Goal: Task Accomplishment & Management: Manage account settings

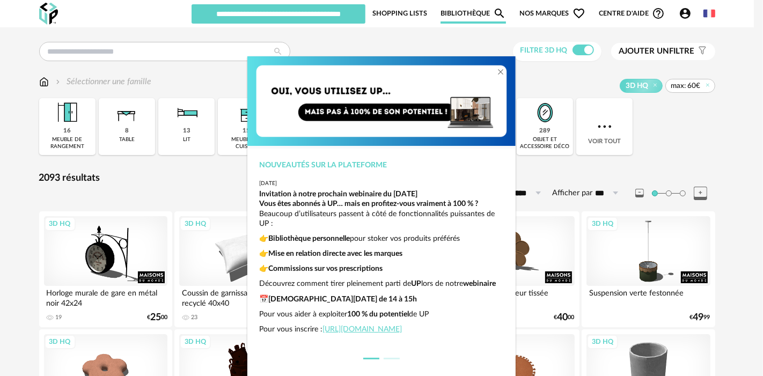
scroll to position [26, 0]
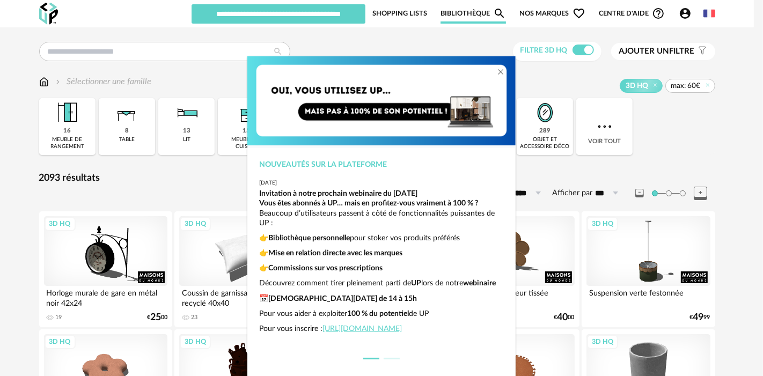
click at [412, 42] on div "Nouveautés sur la plateforme [DATE] Invitation à notre prochain webinaire du [D…" at bounding box center [381, 188] width 763 height 376
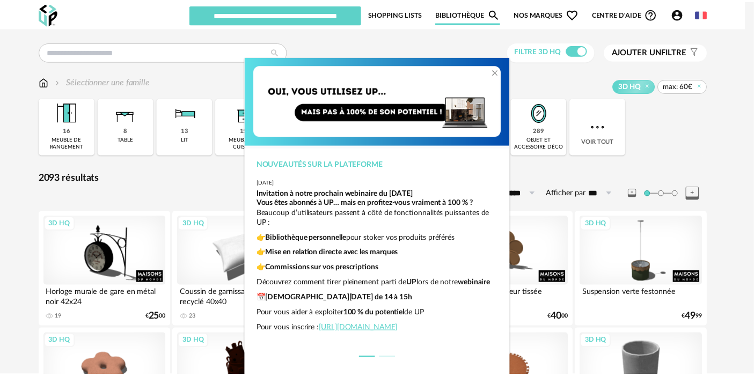
scroll to position [0, 0]
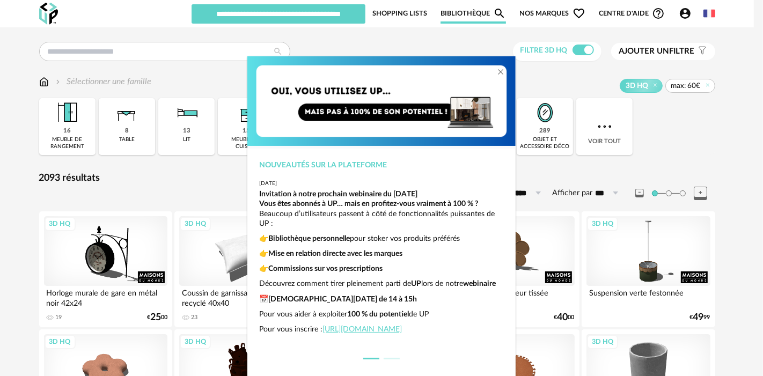
click at [412, 258] on div "Vous êtes abonnés à UP… mais en profitez-vous vraiment à 100 % ? Beaucoup d’uti…" at bounding box center [382, 266] width 244 height 135
click at [567, 178] on div "Nouveautés sur la plateforme [DATE] Invitation à notre prochain webinaire du [D…" at bounding box center [381, 188] width 763 height 376
click at [402, 333] on link "[URL][DOMAIN_NAME]" at bounding box center [362, 330] width 79 height 8
click at [497, 69] on icon "Close" at bounding box center [500, 72] width 9 height 9
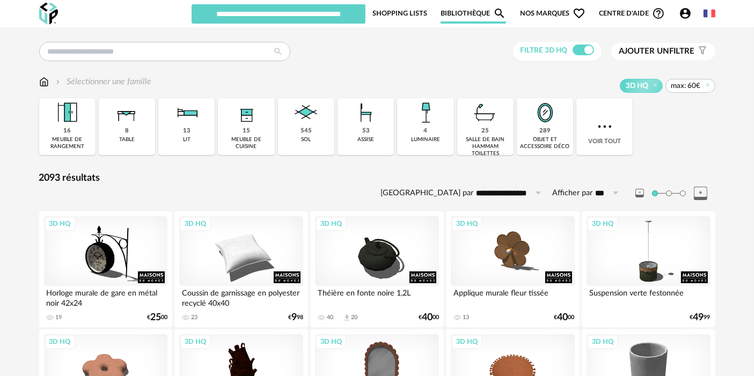
scroll to position [1, 0]
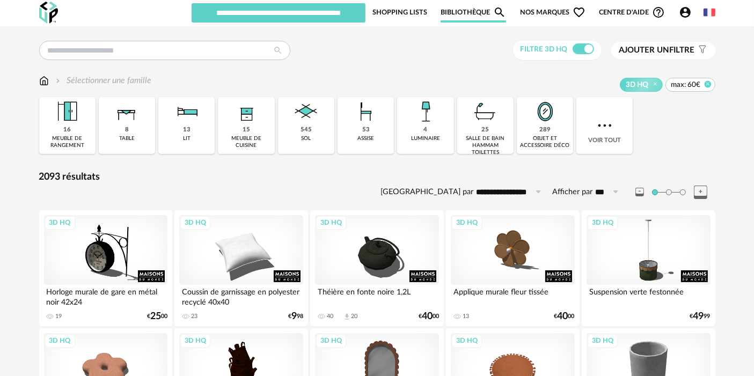
click at [711, 83] on icon at bounding box center [707, 83] width 7 height 7
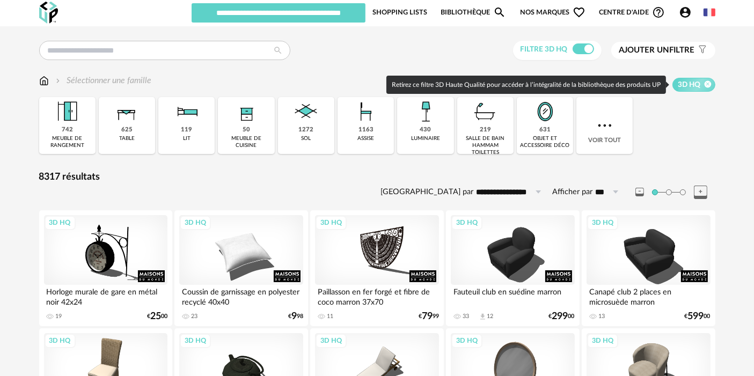
click at [710, 84] on icon at bounding box center [707, 83] width 7 height 7
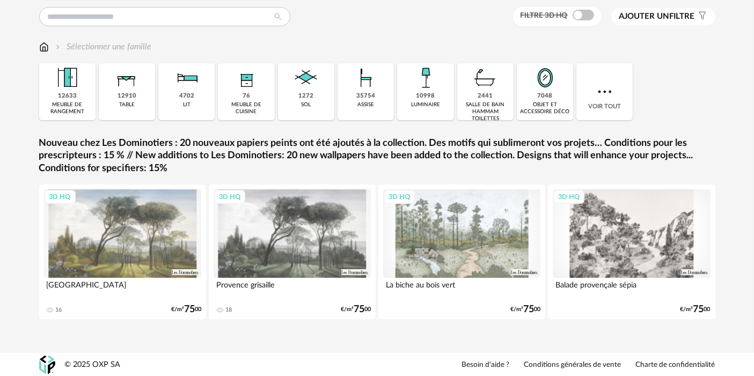
scroll to position [22, 0]
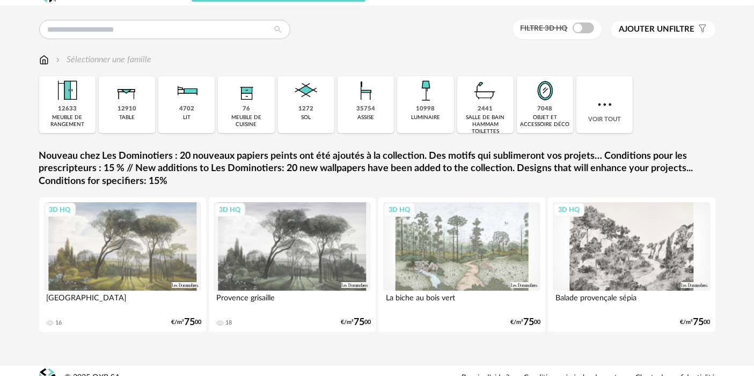
click at [414, 254] on div "3D HQ" at bounding box center [462, 246] width 158 height 89
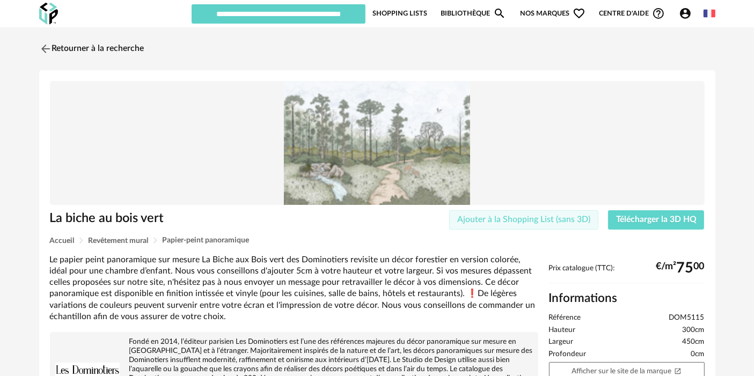
click at [488, 219] on span "Ajouter à la Shopping List (sans 3D)" at bounding box center [523, 219] width 133 height 9
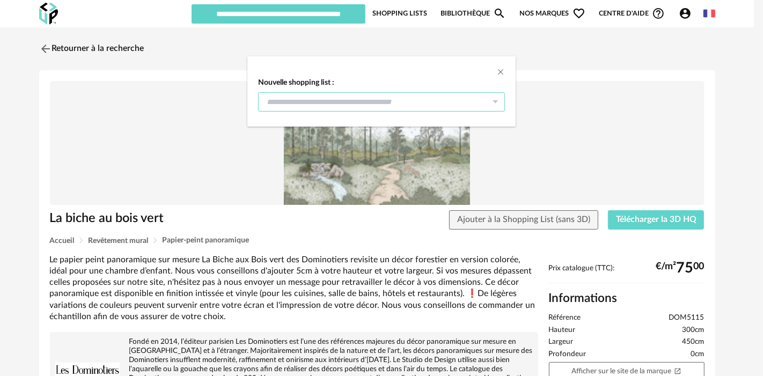
click at [372, 106] on input "dialog" at bounding box center [381, 101] width 247 height 19
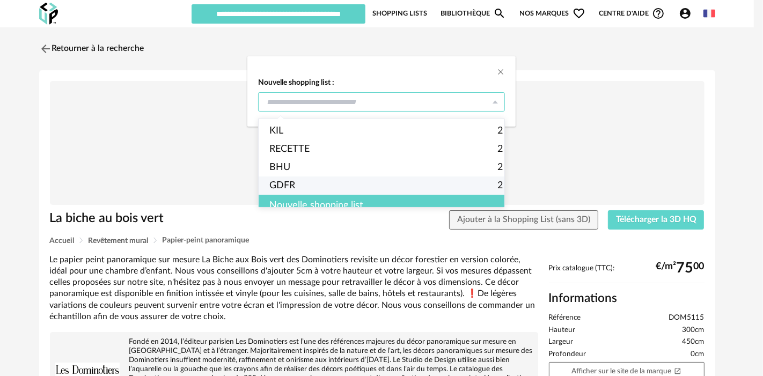
click at [296, 194] on li "GDFR 2" at bounding box center [386, 186] width 255 height 18
type input "****"
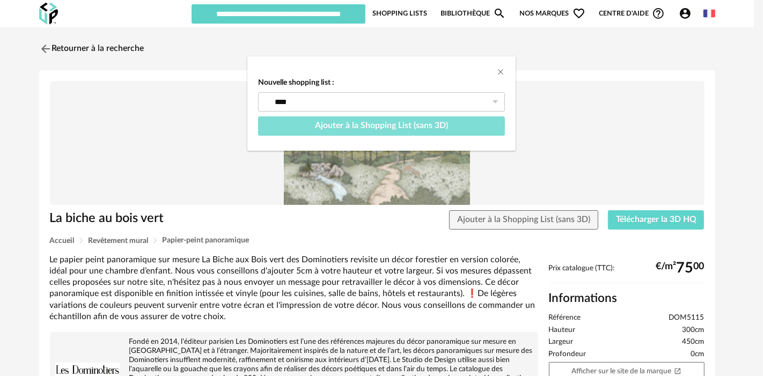
click at [344, 123] on span "Ajouter à la Shopping List (sans 3D)" at bounding box center [381, 125] width 133 height 9
type input "****"
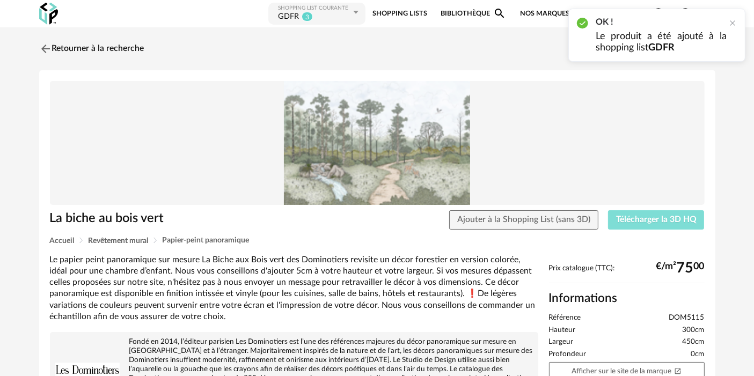
click at [633, 216] on span "Télécharger la 3D HQ" at bounding box center [656, 219] width 80 height 9
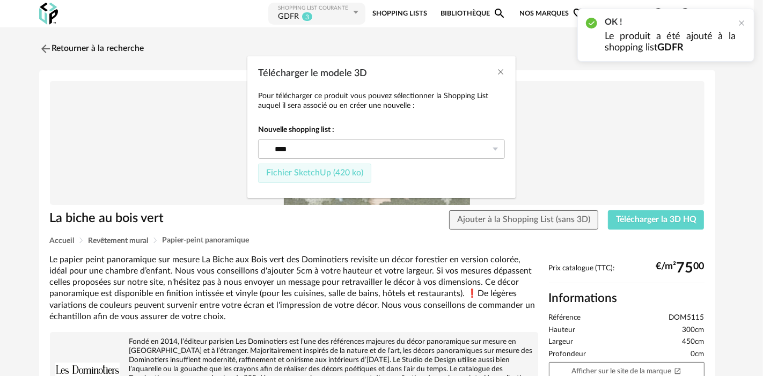
click at [298, 172] on span "Fichier SketchUp (420 ko)" at bounding box center [314, 172] width 97 height 9
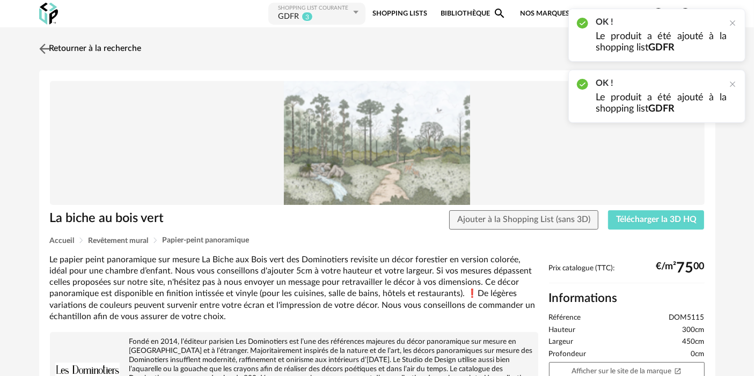
click at [121, 49] on link "Retourner à la recherche" at bounding box center [88, 49] width 105 height 24
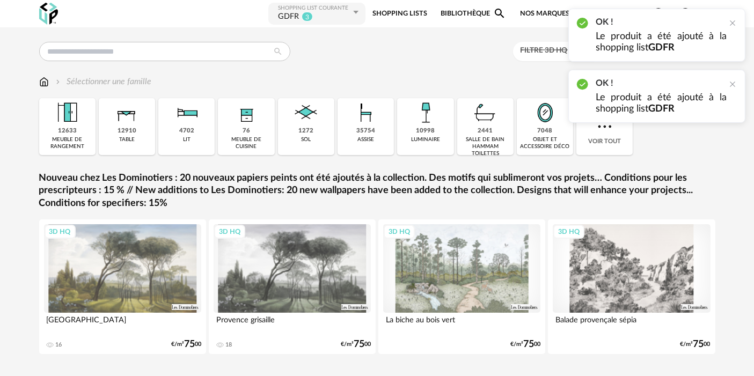
scroll to position [22, 0]
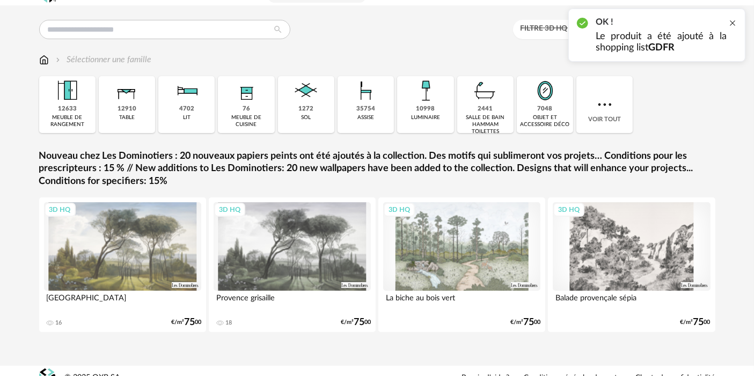
click at [730, 27] on div at bounding box center [732, 23] width 9 height 9
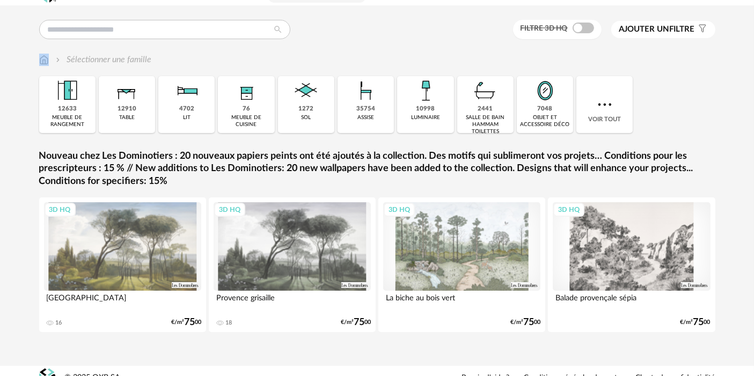
scroll to position [0, 0]
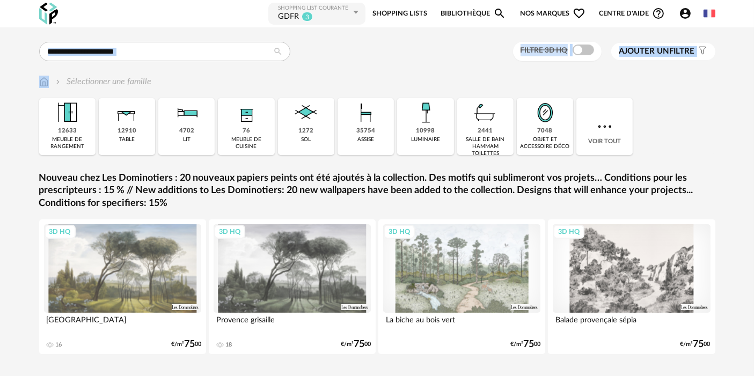
drag, startPoint x: 752, startPoint y: 71, endPoint x: 760, endPoint y: -2, distance: 72.9
click at [754, 0] on html "Nouvelle shopping list Mettre à jour ma Shopping List Refresh icon Shopping Lis…" at bounding box center [377, 206] width 754 height 412
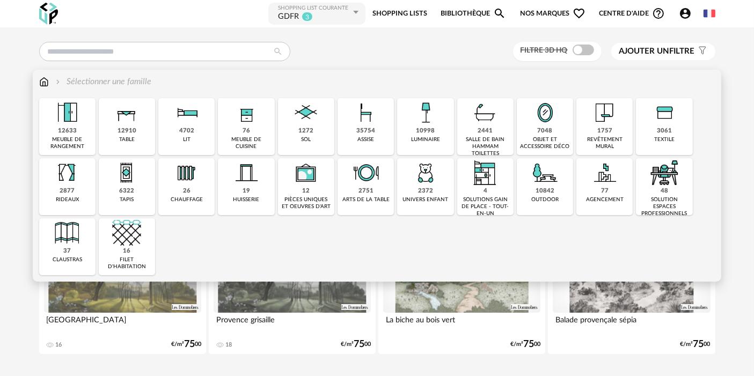
click at [197, 133] on div "4702 lit" at bounding box center [186, 126] width 56 height 57
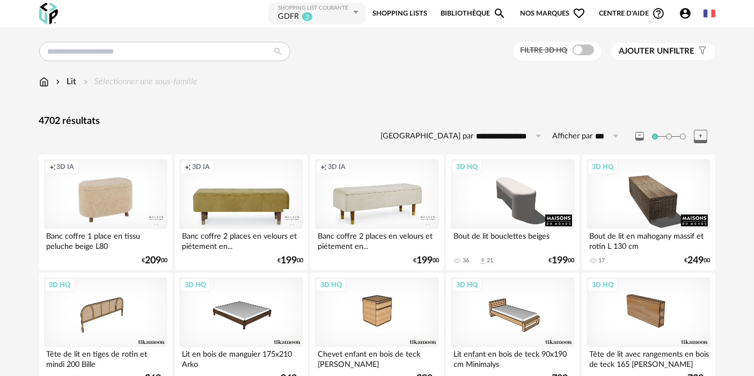
click at [395, 12] on link "Shopping Lists" at bounding box center [399, 14] width 55 height 24
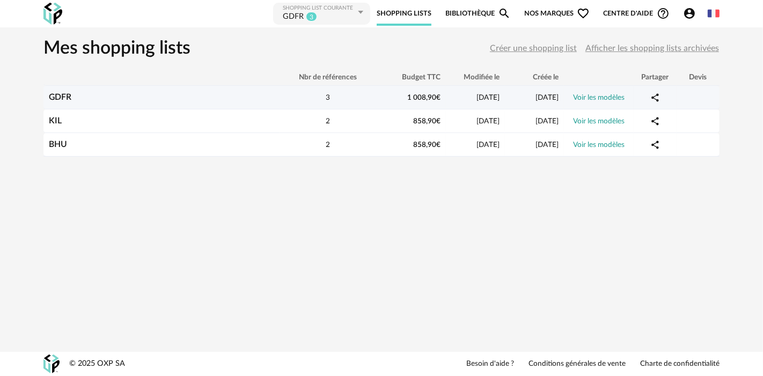
click at [63, 98] on link "GDFR" at bounding box center [60, 97] width 23 height 9
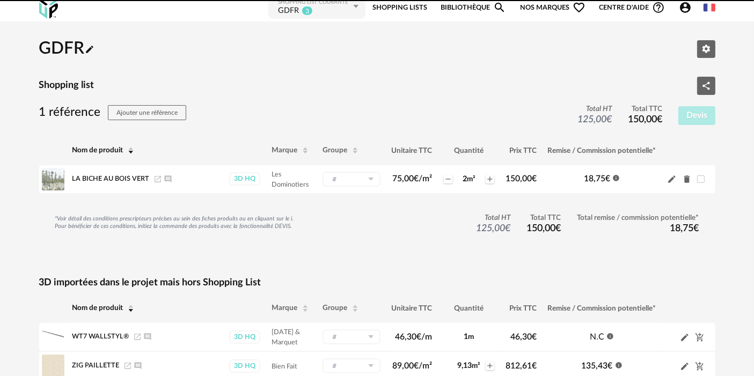
scroll to position [62, 0]
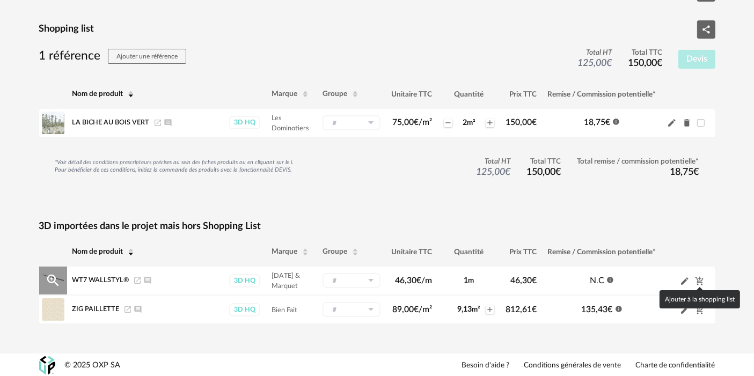
click at [698, 280] on icon "Cart Plus icon" at bounding box center [699, 280] width 8 height 9
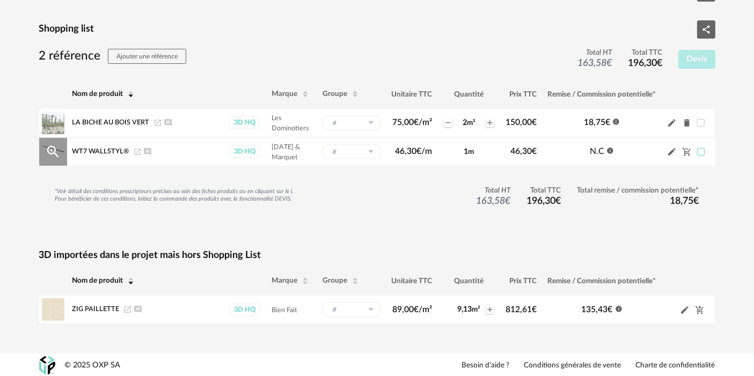
click at [700, 148] on span at bounding box center [701, 152] width 8 height 8
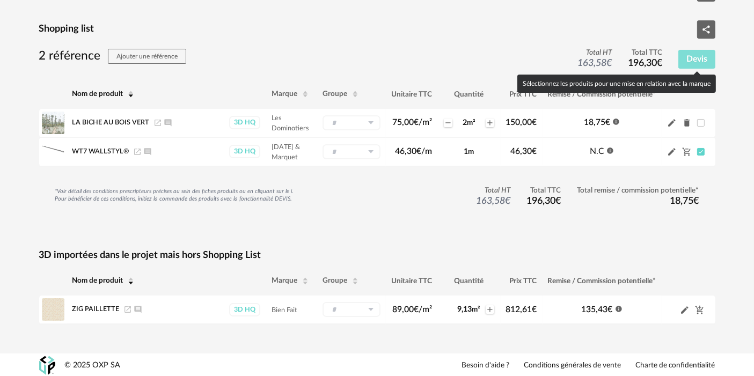
click at [701, 56] on span "Devis" at bounding box center [696, 59] width 21 height 9
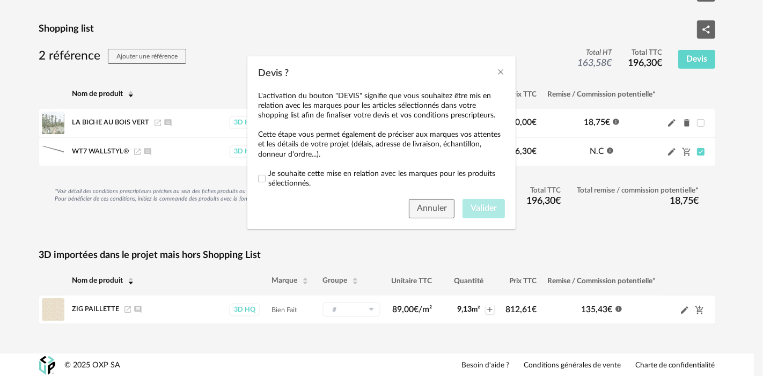
click at [320, 160] on div "L'activation du bouton "DEVIS" signifie que vous souhaitez être mis en relation…" at bounding box center [381, 140] width 268 height 108
click at [306, 173] on span "Je souhaite cette mise en relation avec les marques pour les produits sélection…" at bounding box center [386, 178] width 237 height 19
click at [475, 206] on span "Valider" at bounding box center [484, 208] width 26 height 9
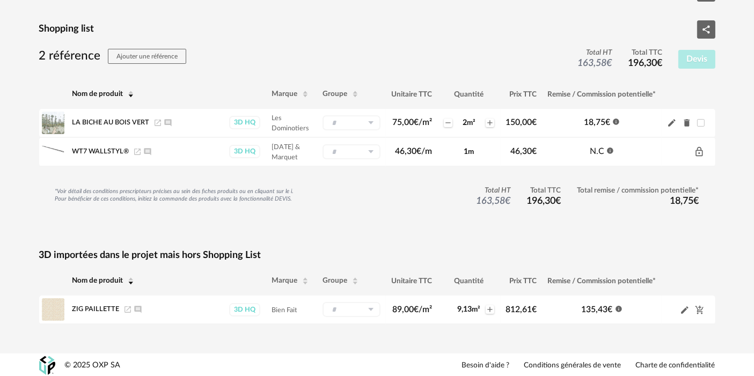
click at [688, 122] on icon "Delete icon" at bounding box center [687, 124] width 6 height 8
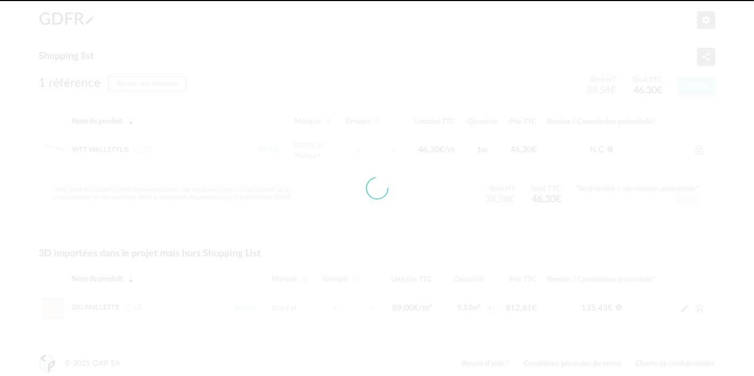
scroll to position [33, 0]
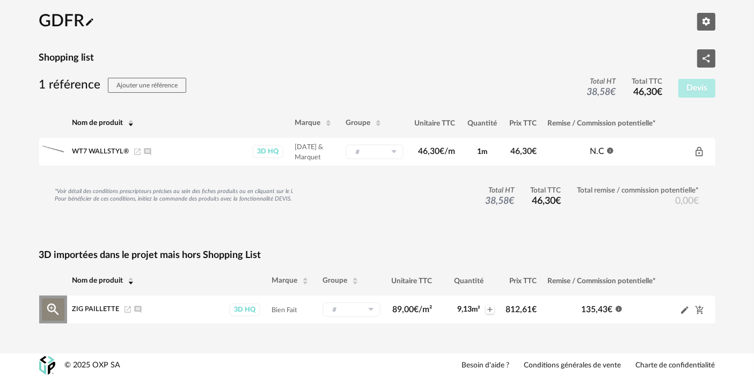
click at [685, 310] on icon "Pencil icon" at bounding box center [685, 310] width 10 height 10
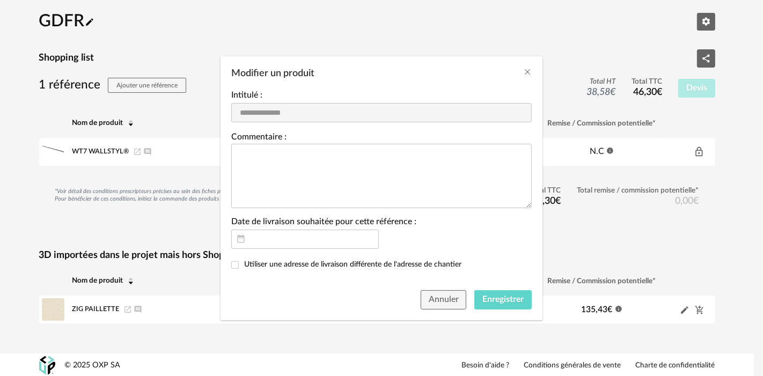
click at [243, 243] on icon "Modifier un produit" at bounding box center [240, 239] width 13 height 21
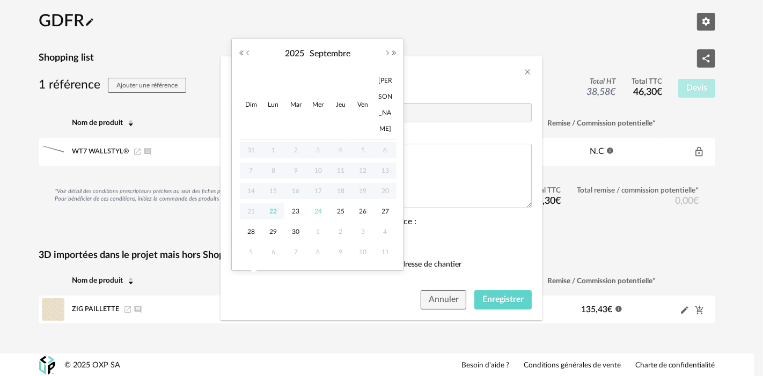
click at [321, 205] on span "24" at bounding box center [318, 211] width 13 height 13
type input "**********"
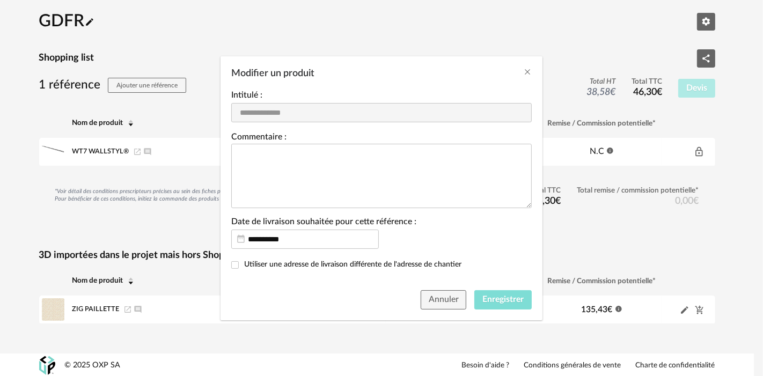
click at [504, 299] on span "Enregistrer" at bounding box center [502, 299] width 41 height 9
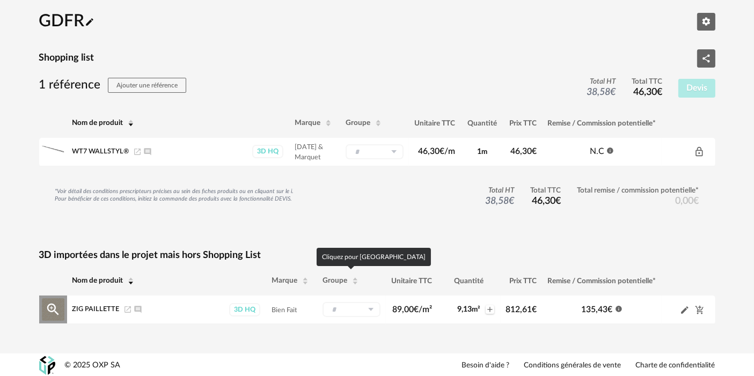
click at [349, 304] on input "text" at bounding box center [351, 309] width 58 height 15
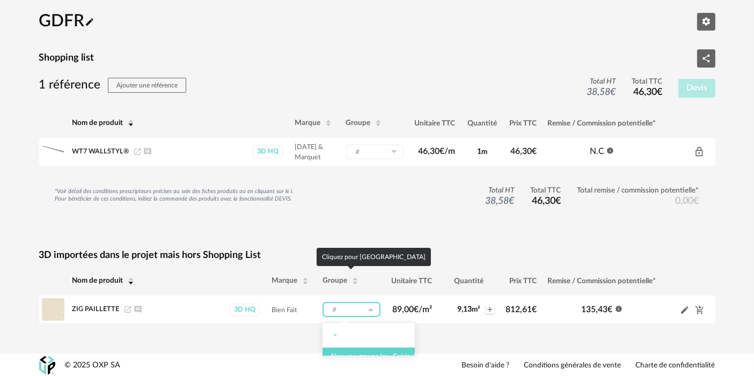
click at [386, 182] on div "Nom de produit Marque Groupe Unitaire TTC Quantité Prix TTC Remise / Commission…" at bounding box center [377, 147] width 676 height 77
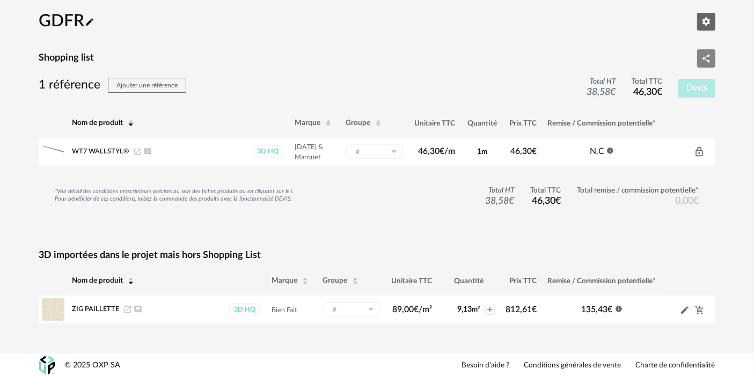
click at [709, 59] on icon "Share Variant icon" at bounding box center [706, 59] width 10 height 10
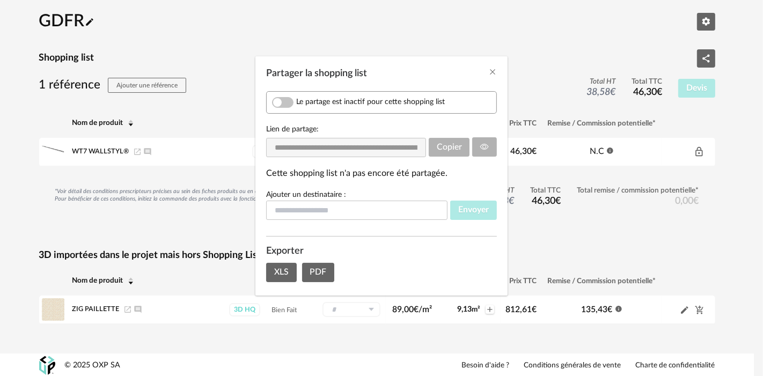
click at [280, 257] on div "Exporter" at bounding box center [381, 251] width 231 height 13
click at [277, 272] on span "XLS" at bounding box center [281, 272] width 14 height 9
click at [436, 2] on div "**********" at bounding box center [381, 188] width 763 height 376
click at [385, 56] on div "Partager la shopping list" at bounding box center [381, 70] width 252 height 29
click at [743, 27] on div at bounding box center [741, 23] width 9 height 9
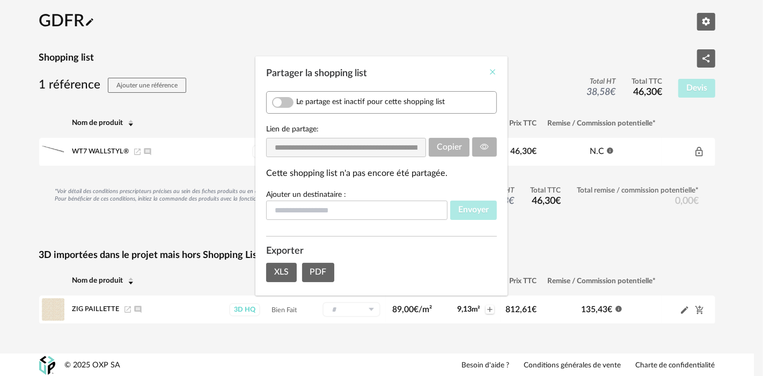
click at [488, 71] on icon "Close" at bounding box center [492, 72] width 9 height 9
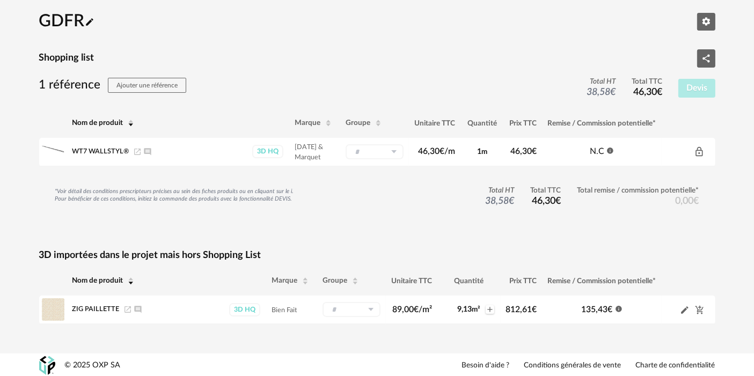
scroll to position [0, 0]
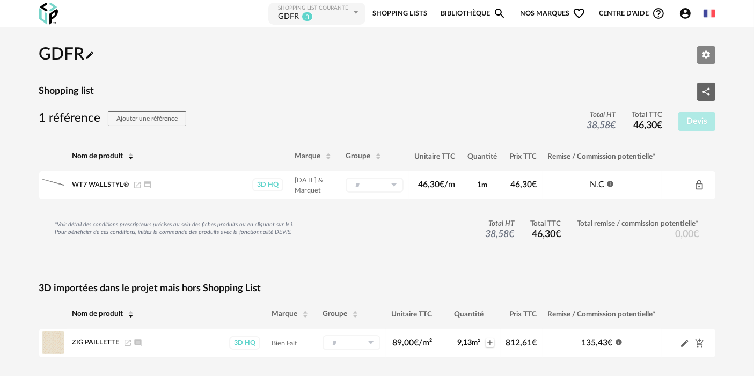
click at [703, 60] on button "Editer les paramètres" at bounding box center [706, 55] width 18 height 18
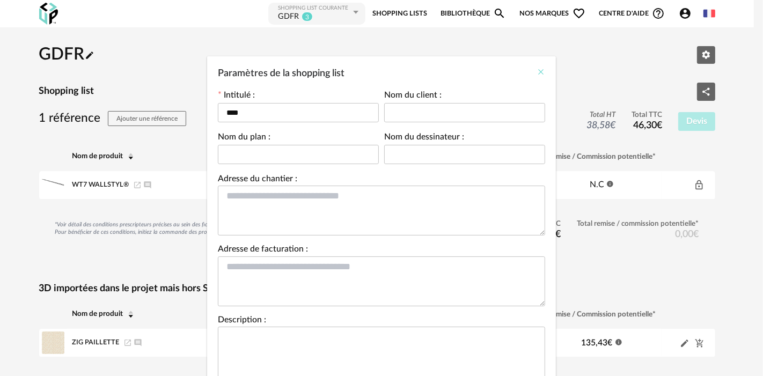
click at [537, 74] on icon "Close" at bounding box center [541, 72] width 9 height 9
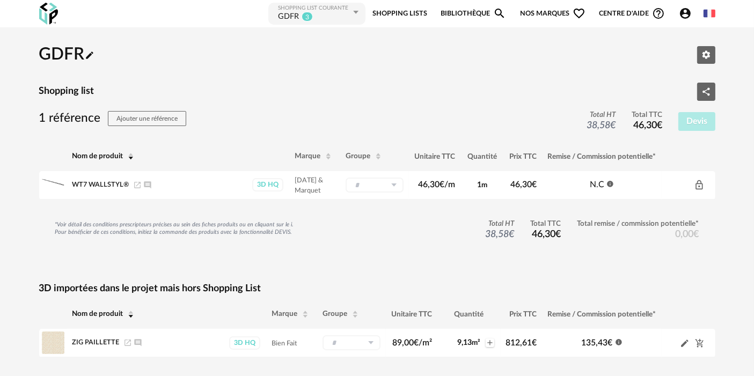
click at [412, 17] on link "Shopping Lists" at bounding box center [399, 14] width 55 height 24
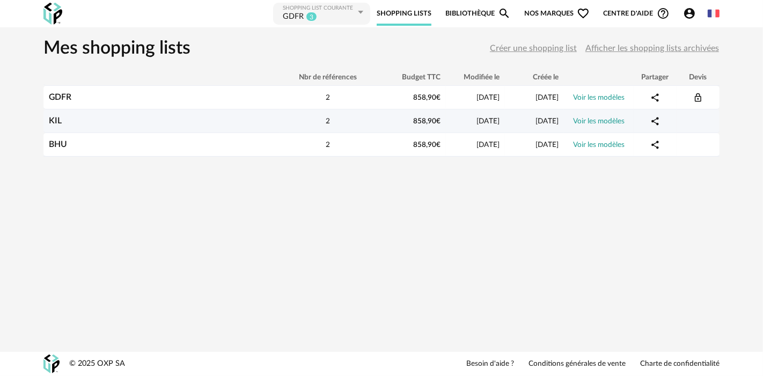
click at [53, 119] on link "KIL" at bounding box center [55, 120] width 13 height 9
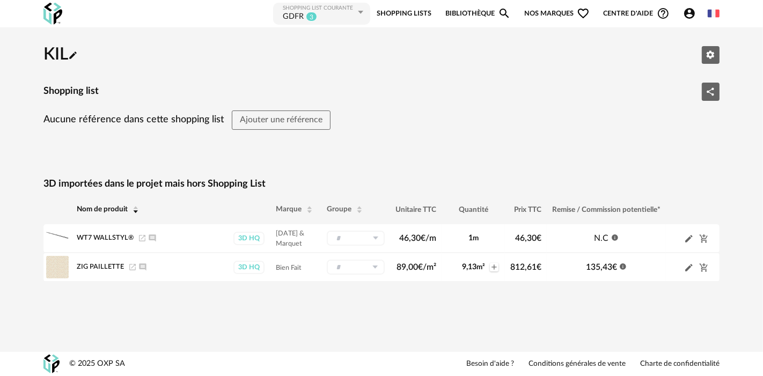
click at [551, 11] on span "Nos marques Heart Outline icon" at bounding box center [556, 14] width 65 height 24
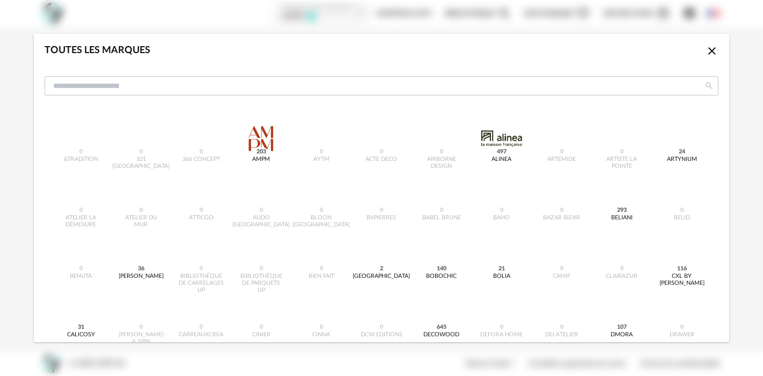
click at [706, 50] on icon "Close icon" at bounding box center [712, 51] width 13 height 13
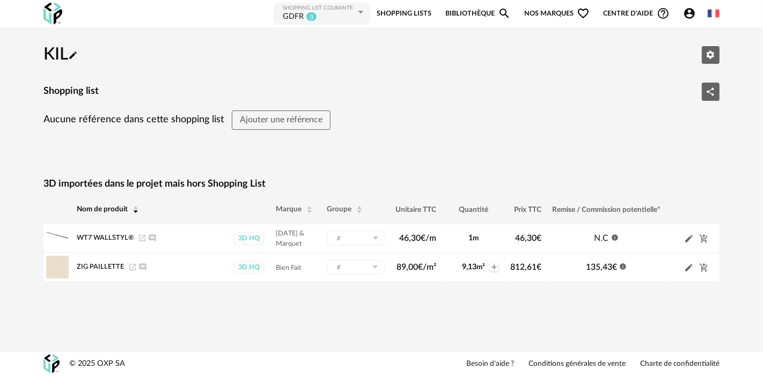
click at [471, 5] on link "Bibliothèque Magnify icon" at bounding box center [477, 14] width 65 height 24
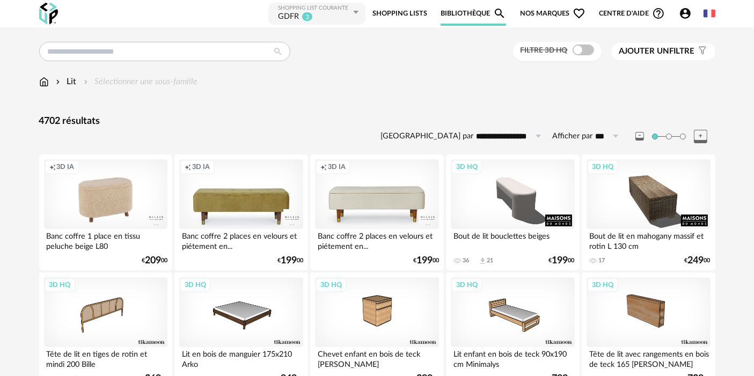
click at [386, 182] on div "Creation icon 3D IA" at bounding box center [376, 194] width 123 height 70
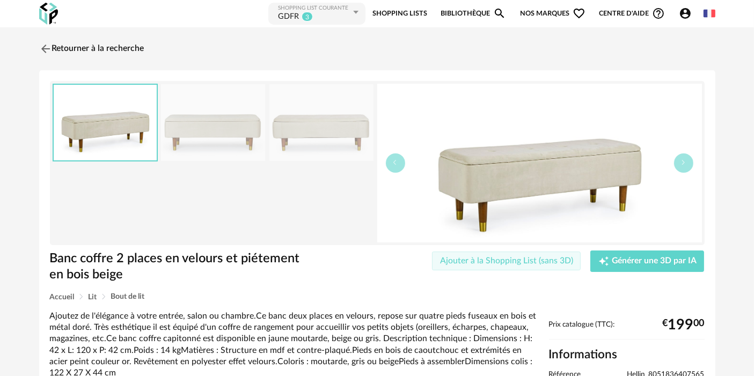
click at [526, 270] on button "Ajouter à la Shopping List (sans 3D)" at bounding box center [506, 261] width 149 height 19
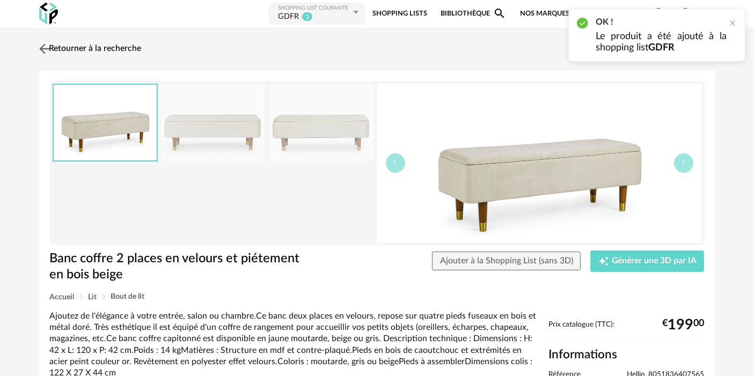
click at [122, 52] on link "Retourner à la recherche" at bounding box center [88, 49] width 105 height 24
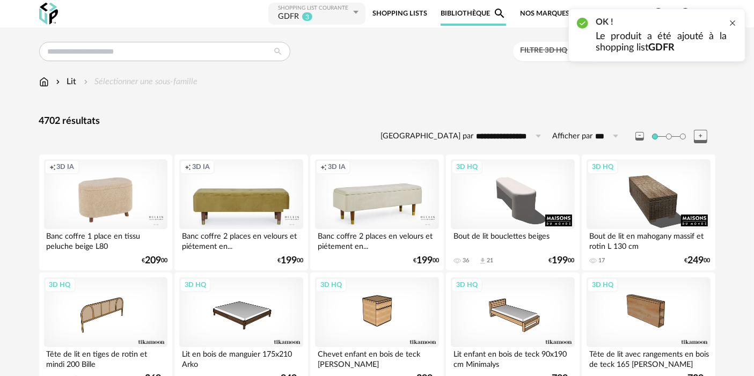
click at [732, 22] on div at bounding box center [732, 23] width 9 height 9
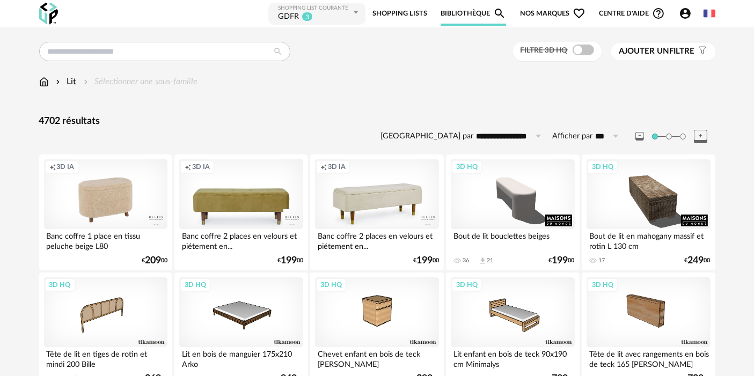
click at [687, 13] on icon "Account Circle icon" at bounding box center [685, 13] width 11 height 11
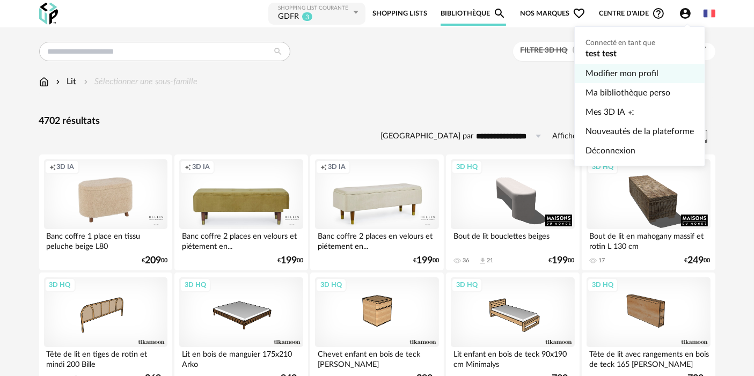
click at [628, 76] on link "Modifier mon profil" at bounding box center [639, 73] width 108 height 19
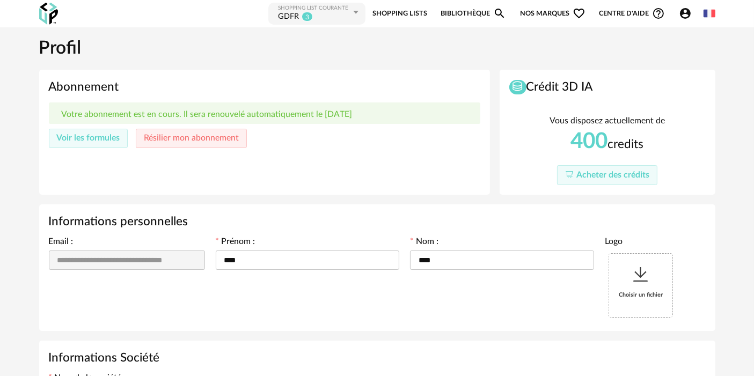
type input "**********"
click at [87, 134] on span "Voir les formules" at bounding box center [87, 138] width 63 height 9
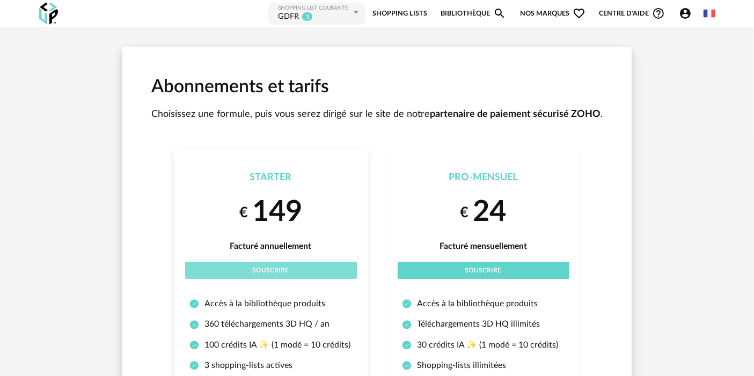
drag, startPoint x: 321, startPoint y: 269, endPoint x: 284, endPoint y: 273, distance: 37.7
click at [284, 273] on span "Souscrire" at bounding box center [271, 270] width 36 height 6
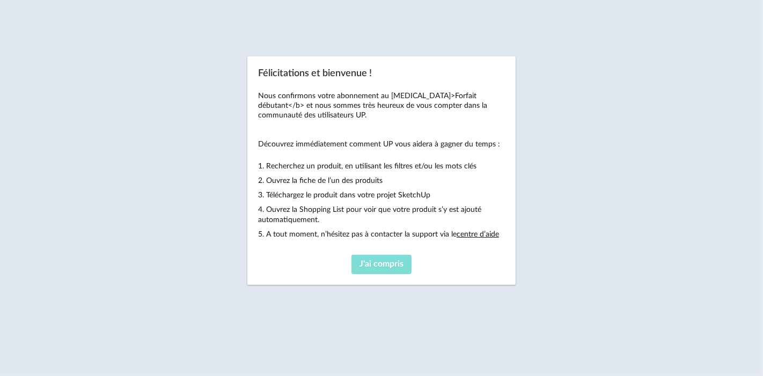
click at [377, 260] on span "J'ai compris" at bounding box center [382, 264] width 44 height 9
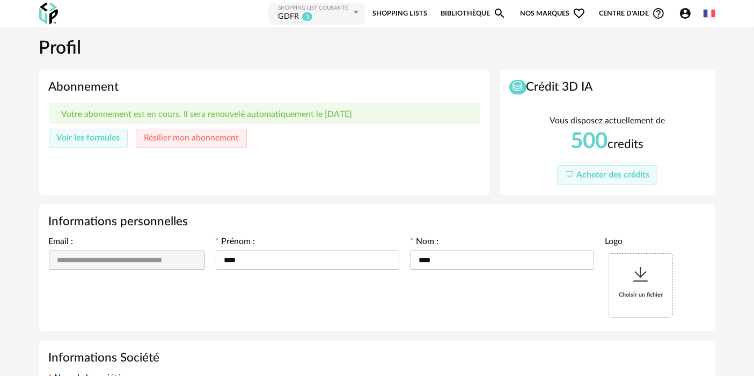
type input "**********"
click at [455, 17] on link "Bibliothèque Magnify icon" at bounding box center [473, 14] width 65 height 24
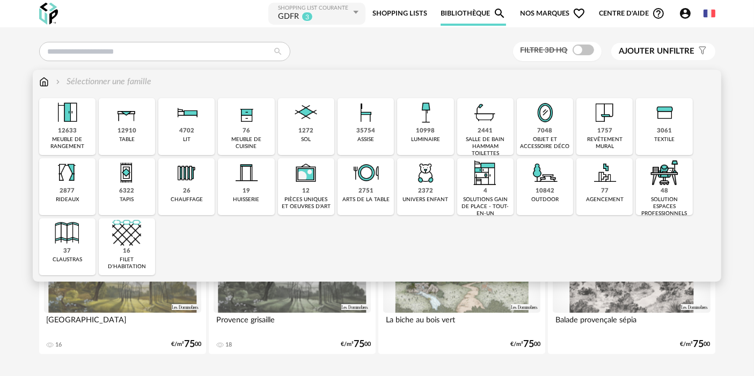
click at [433, 124] on img at bounding box center [425, 112] width 29 height 29
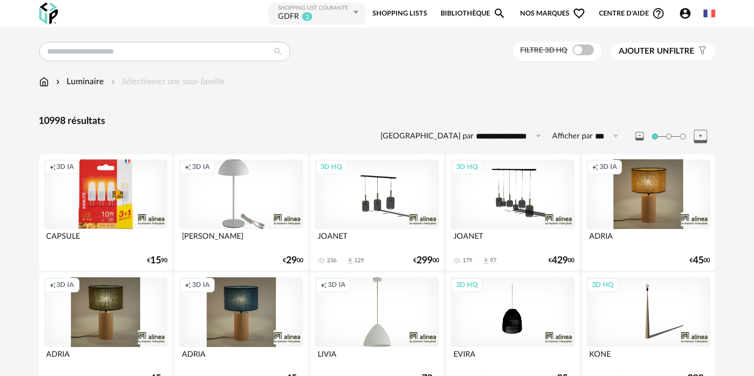
click at [397, 210] on div "3D HQ" at bounding box center [376, 194] width 123 height 70
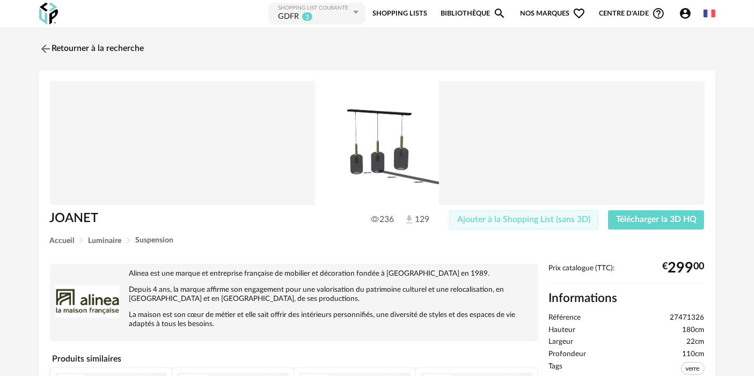
click at [559, 221] on span "Ajouter à la Shopping List (sans 3D)" at bounding box center [523, 219] width 133 height 9
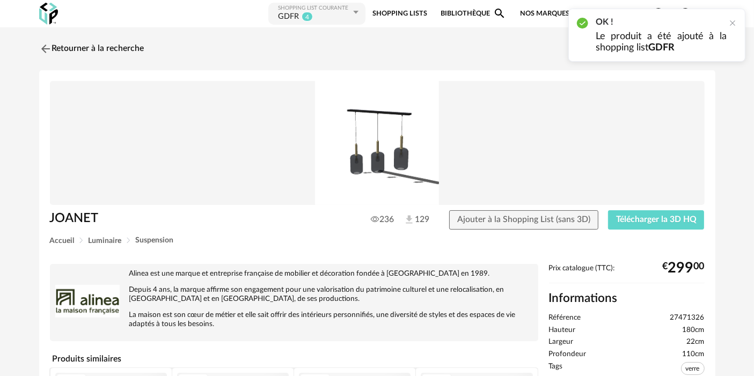
click at [328, 14] on div "GDFR 4" at bounding box center [314, 17] width 73 height 11
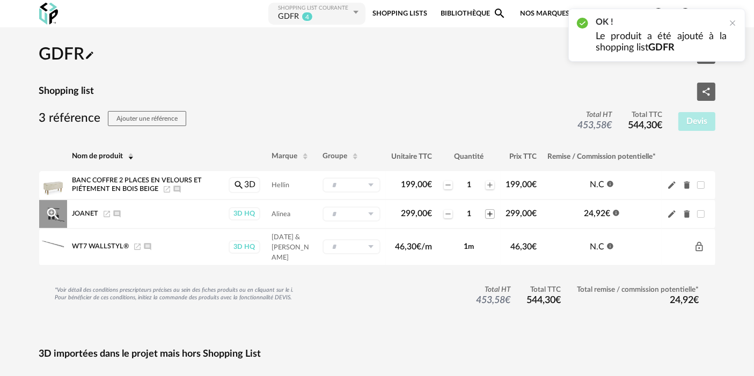
click at [487, 212] on icon "Plus icon" at bounding box center [490, 214] width 9 height 9
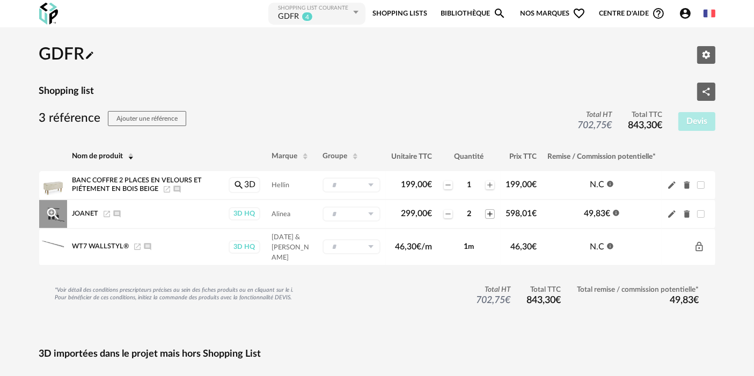
click at [487, 212] on icon "Plus icon" at bounding box center [490, 214] width 9 height 9
click at [687, 186] on icon "Delete icon" at bounding box center [687, 186] width 6 height 8
